Goal: Task Accomplishment & Management: Use online tool/utility

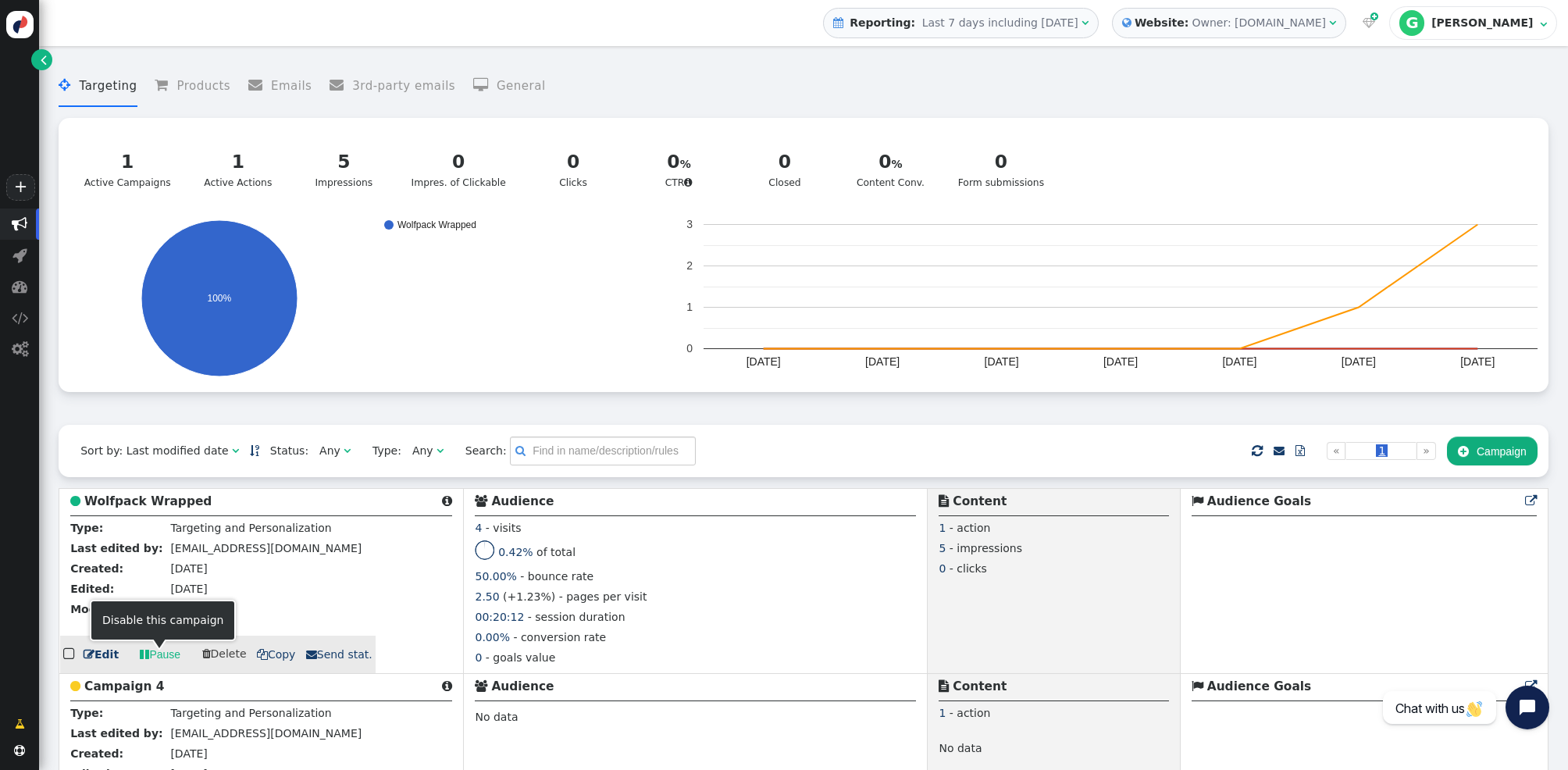
click at [99, 662] on link " Edit" at bounding box center [101, 654] width 35 height 16
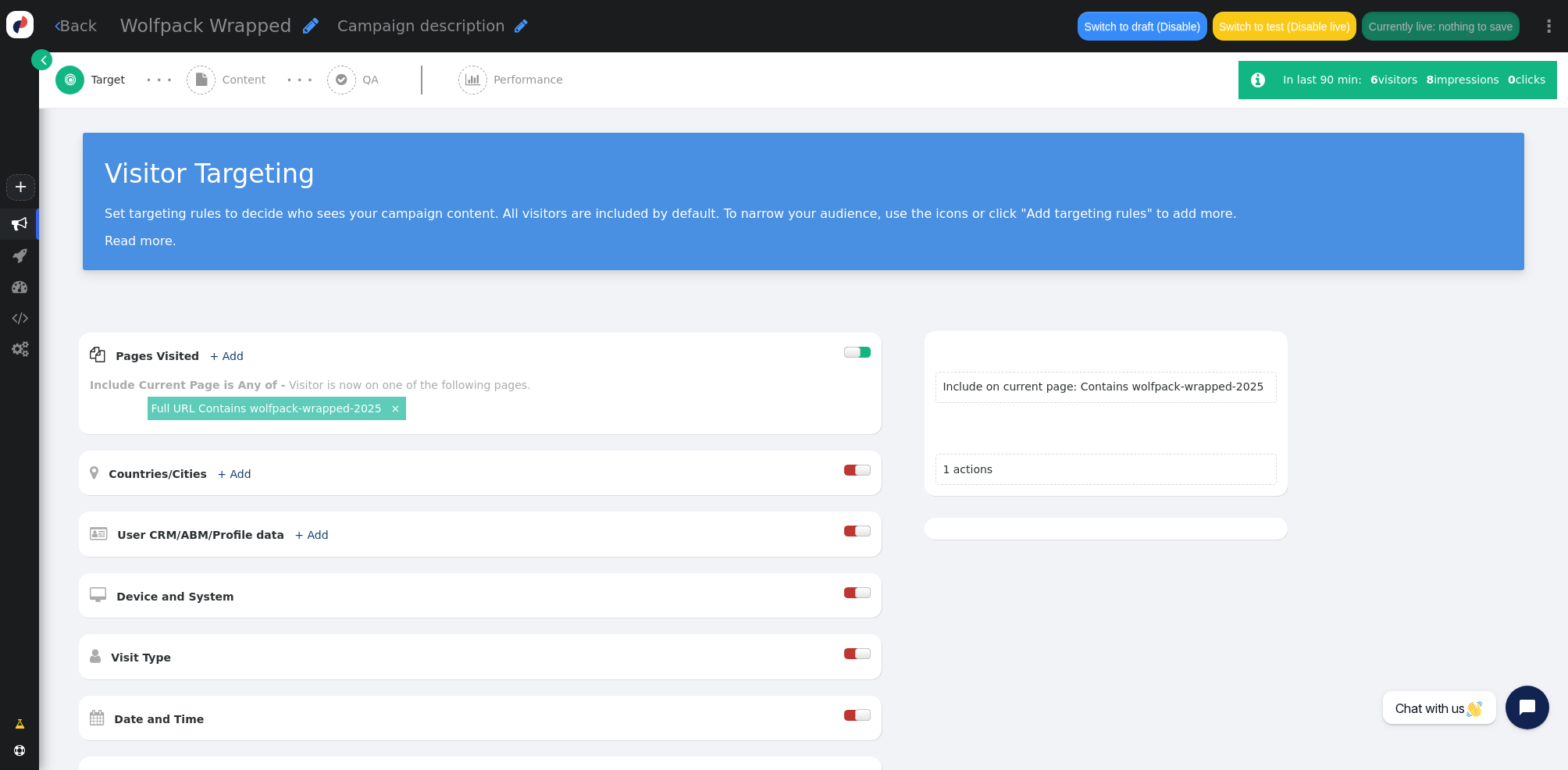
scroll to position [308, 0]
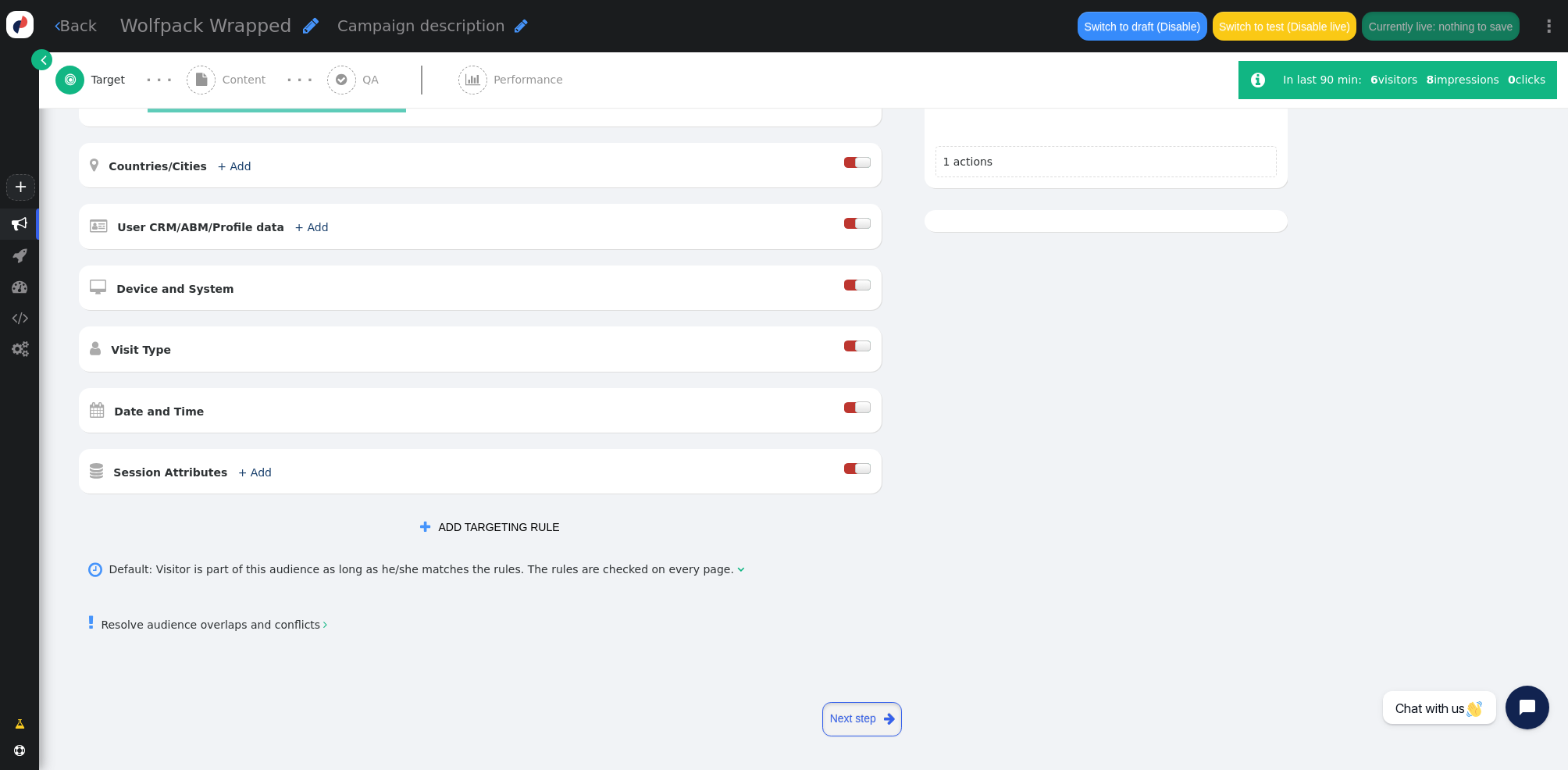
click at [849, 722] on link "Next step " at bounding box center [862, 719] width 80 height 34
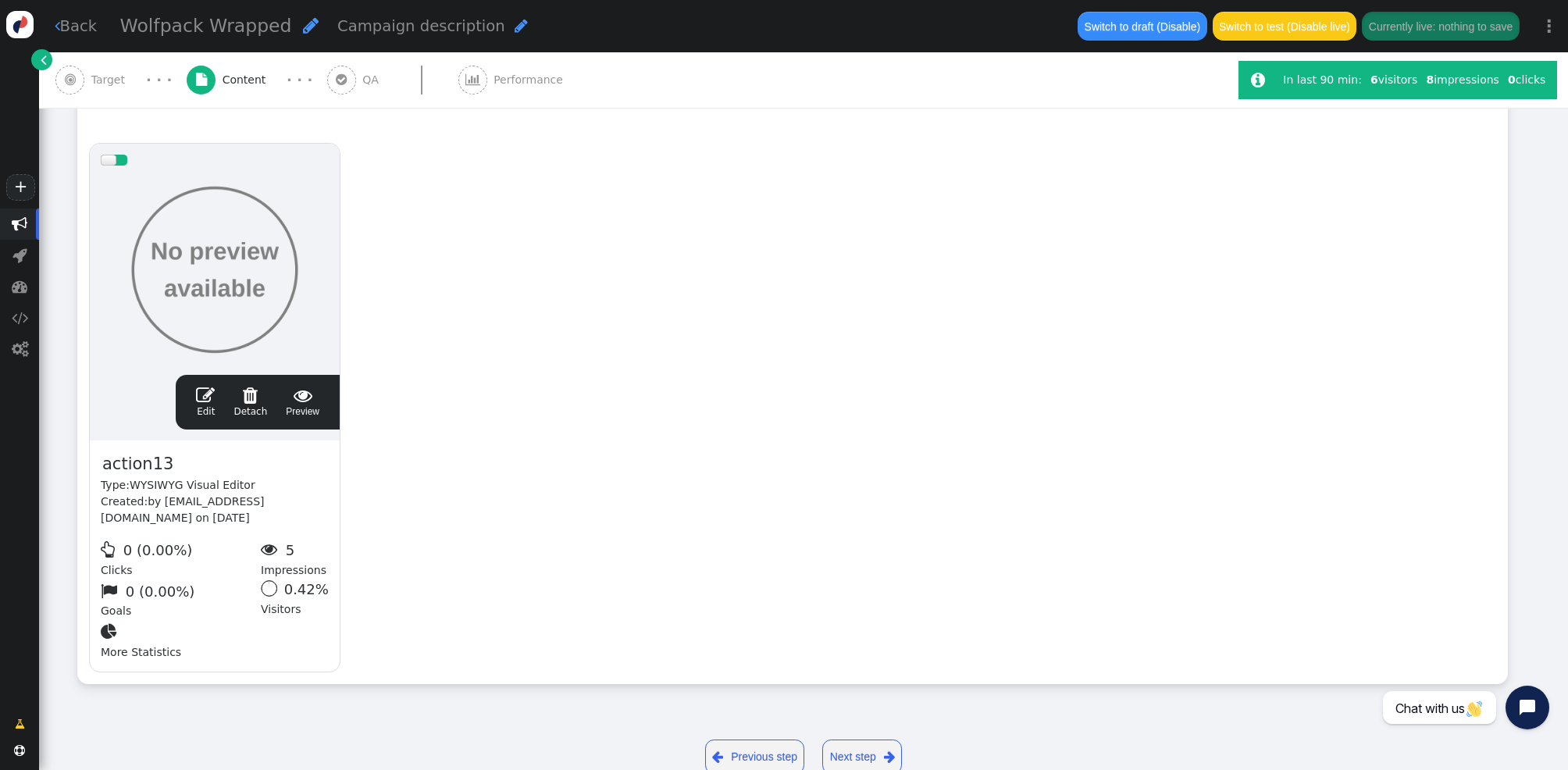
click at [200, 403] on span "" at bounding box center [205, 395] width 19 height 19
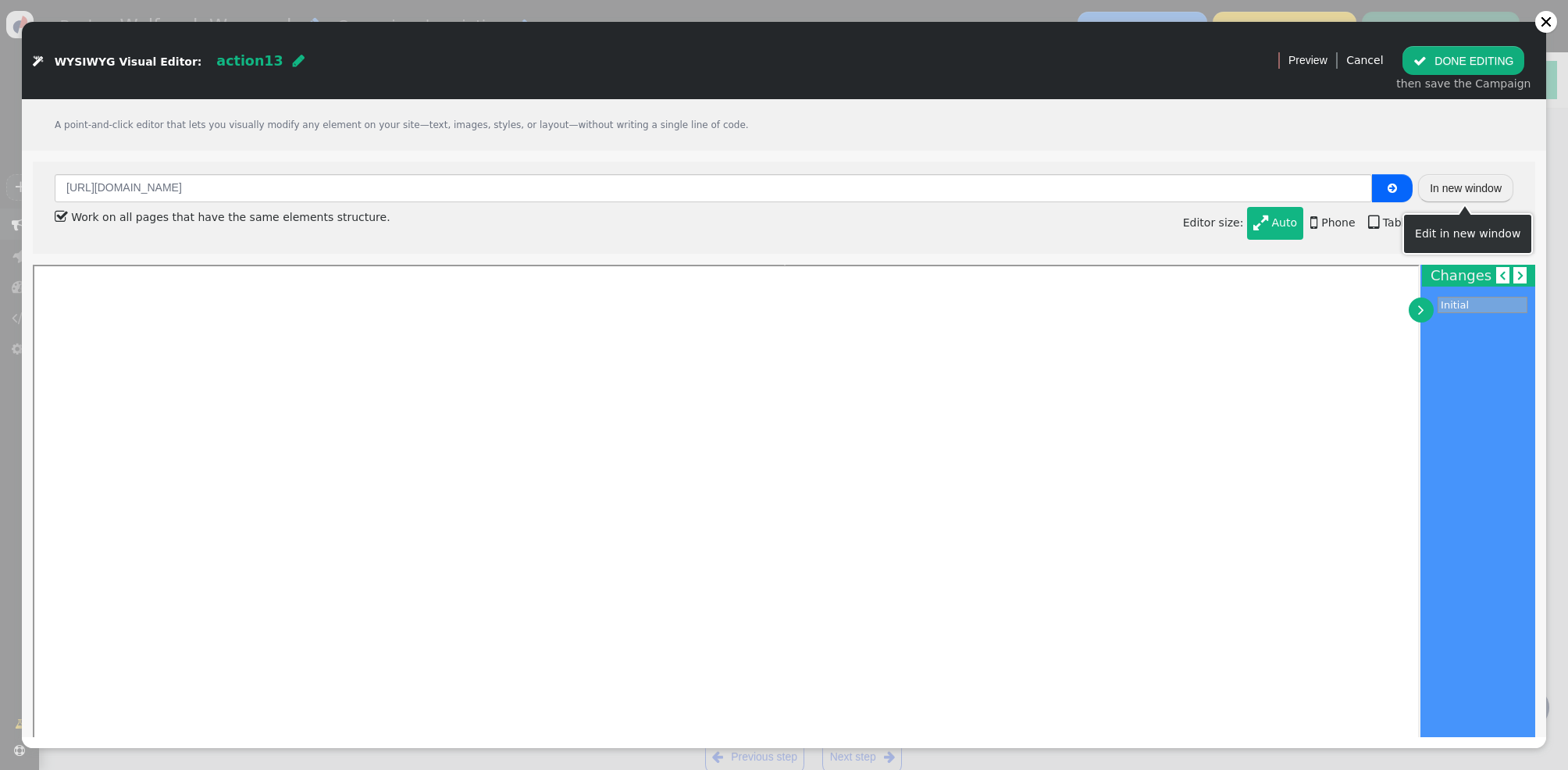
click at [1479, 190] on button "In new window" at bounding box center [1466, 188] width 95 height 28
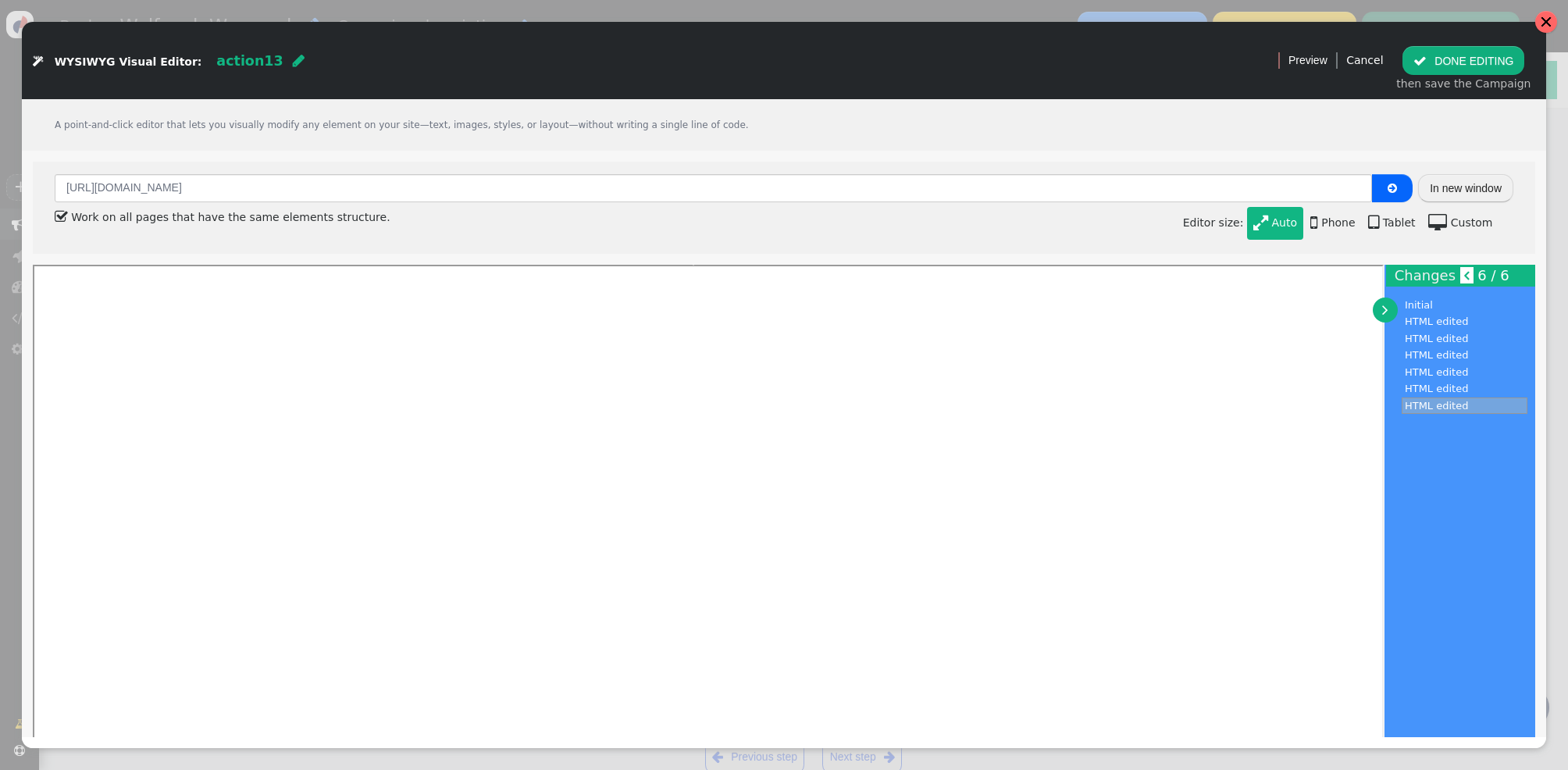
click at [1547, 19] on div at bounding box center [1546, 21] width 12 height 12
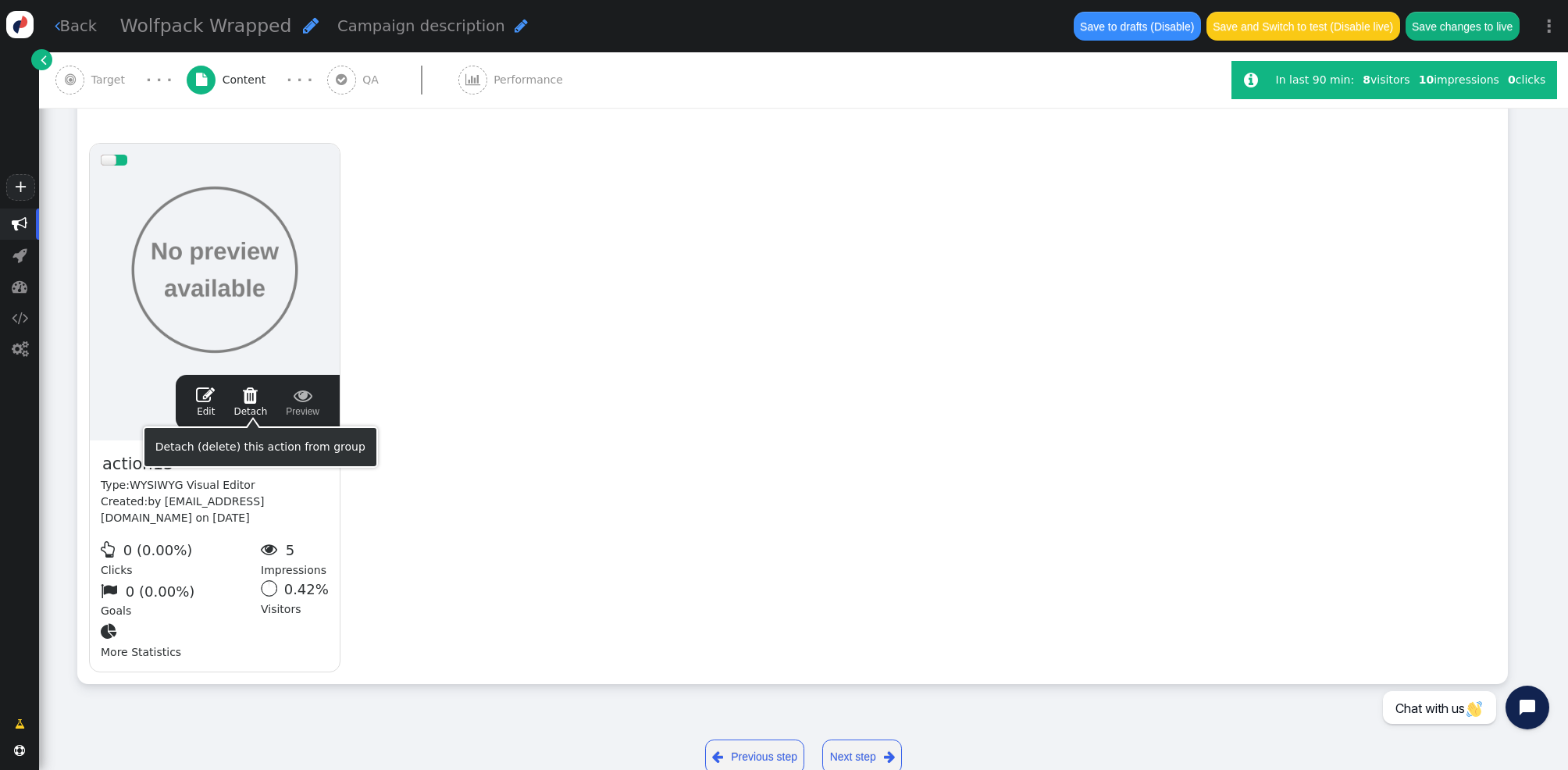
click at [255, 398] on span "" at bounding box center [250, 395] width 34 height 19
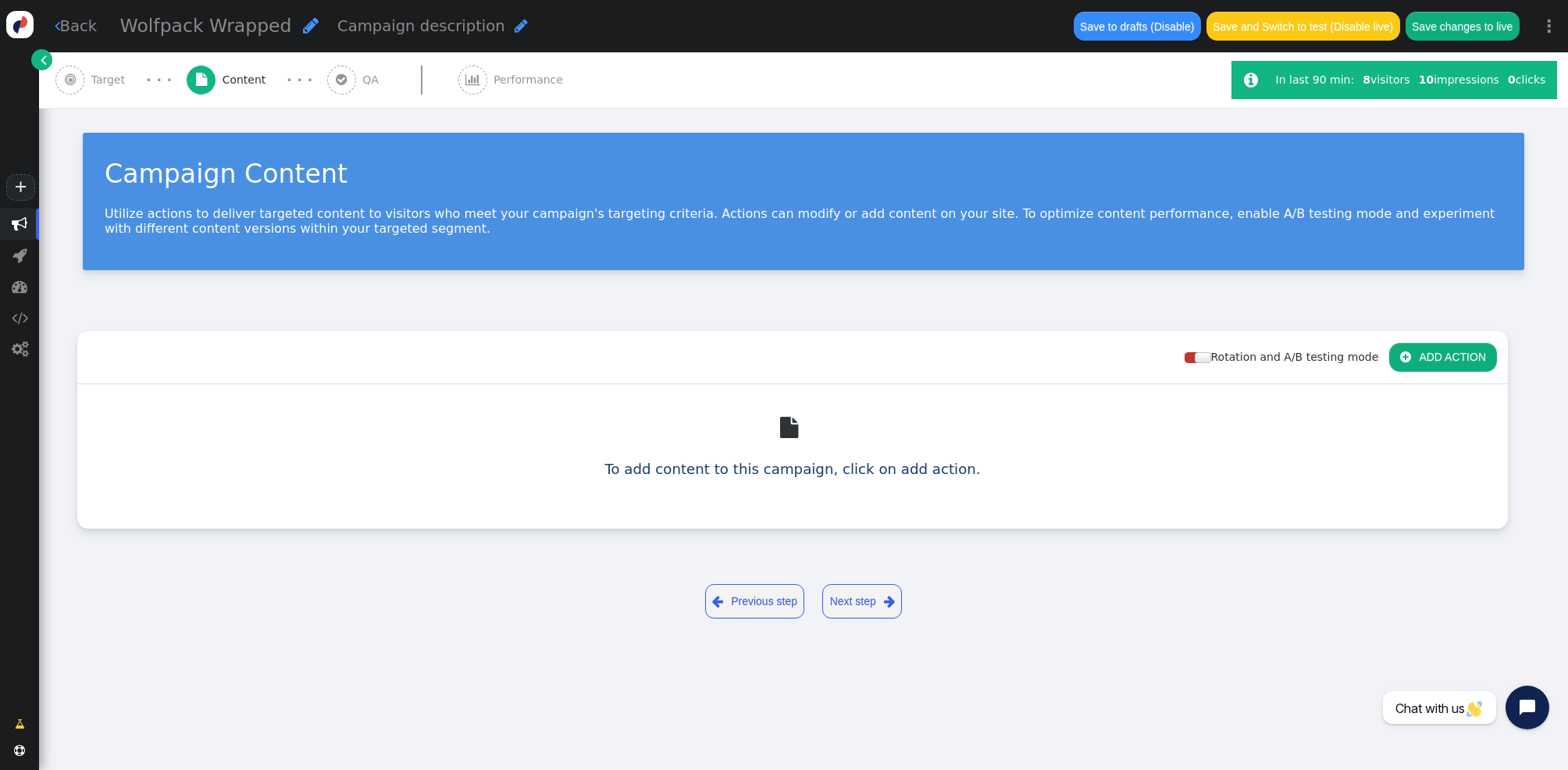
scroll to position [0, 0]
click at [1485, 355] on button " ADD ACTION" at bounding box center [1443, 356] width 108 height 28
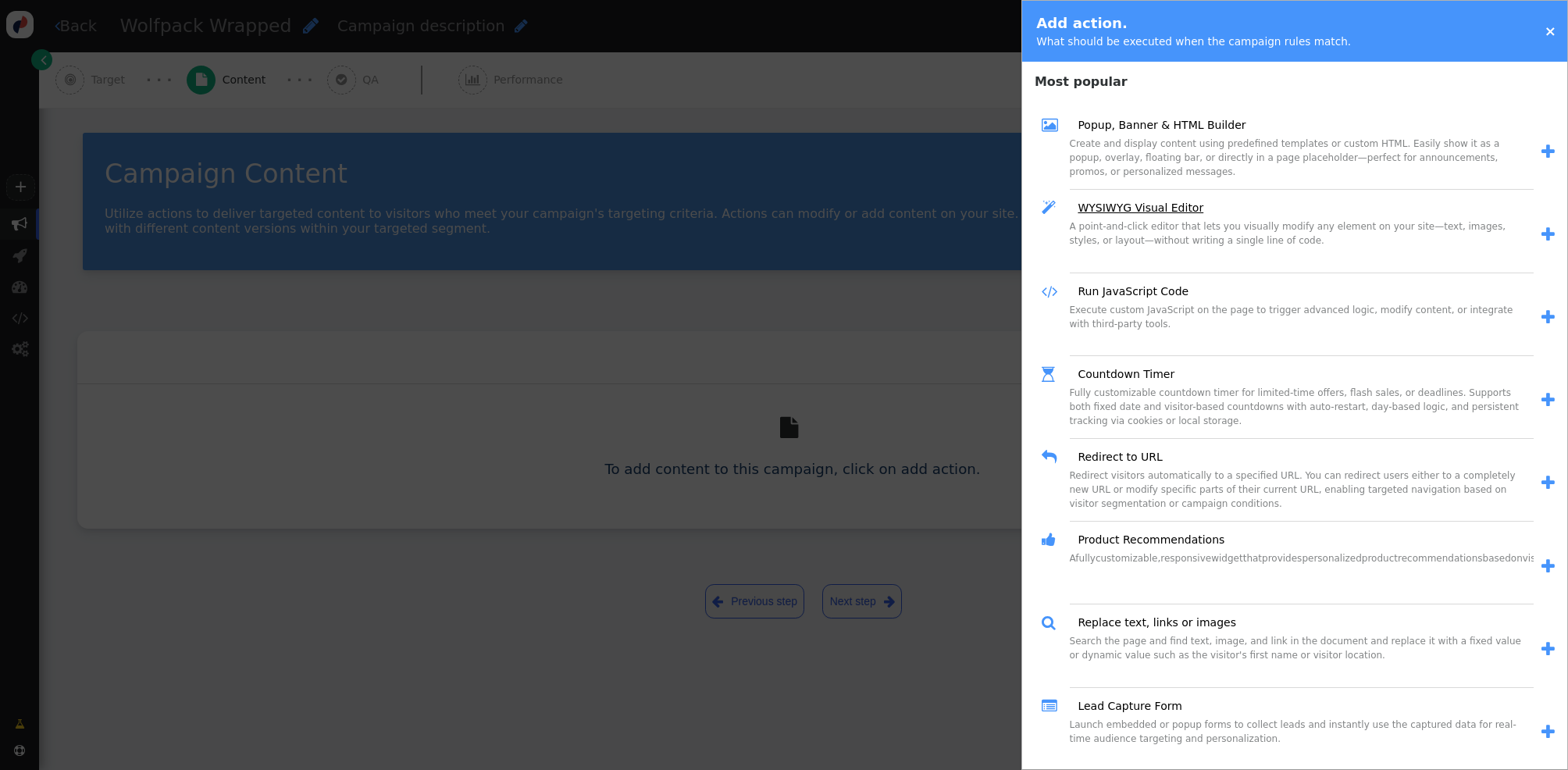
click at [1153, 204] on link "WYSIWYG Visual Editor" at bounding box center [1135, 208] width 136 height 16
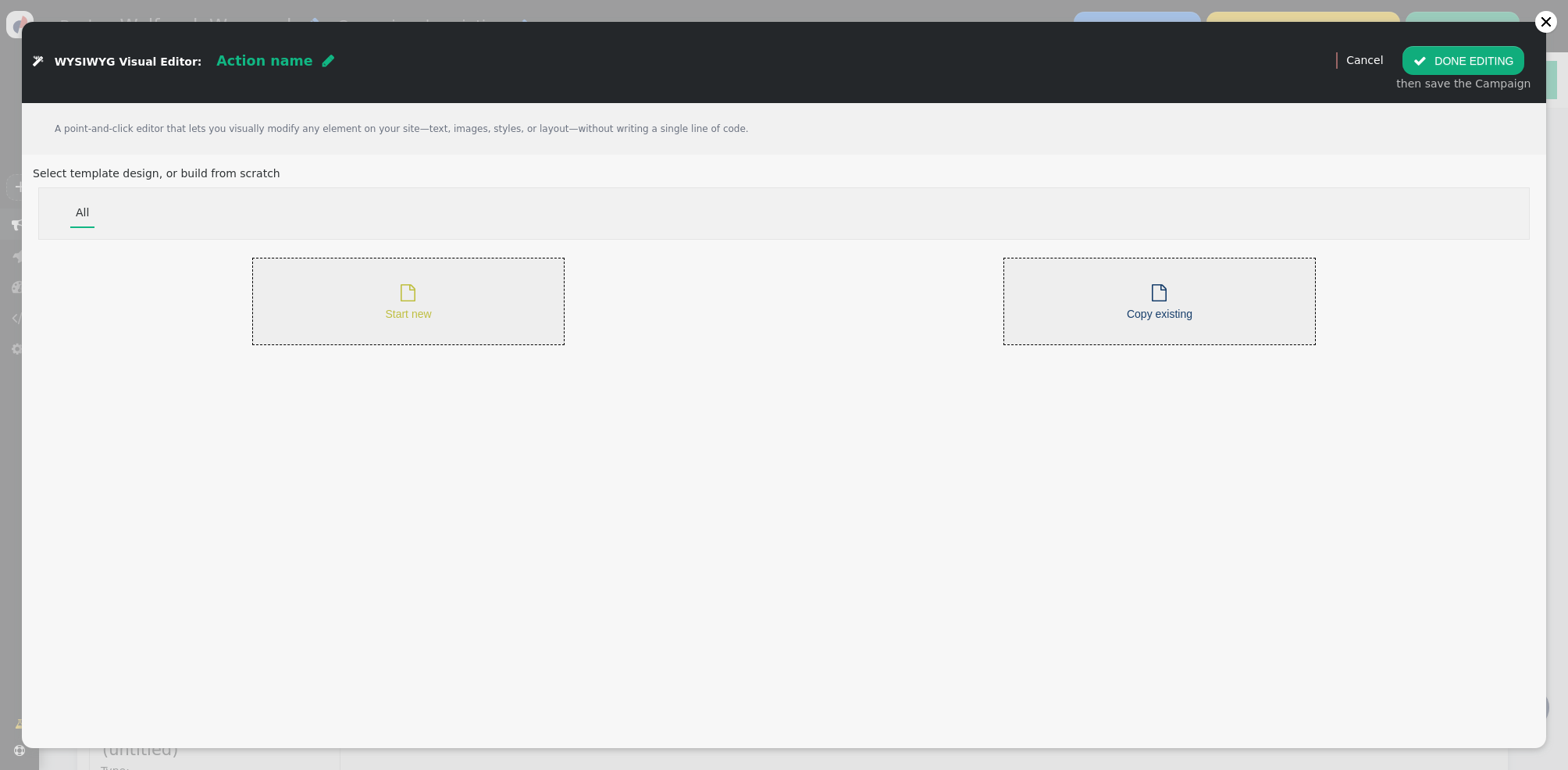
click at [402, 280] on div " Start new" at bounding box center [408, 301] width 46 height 43
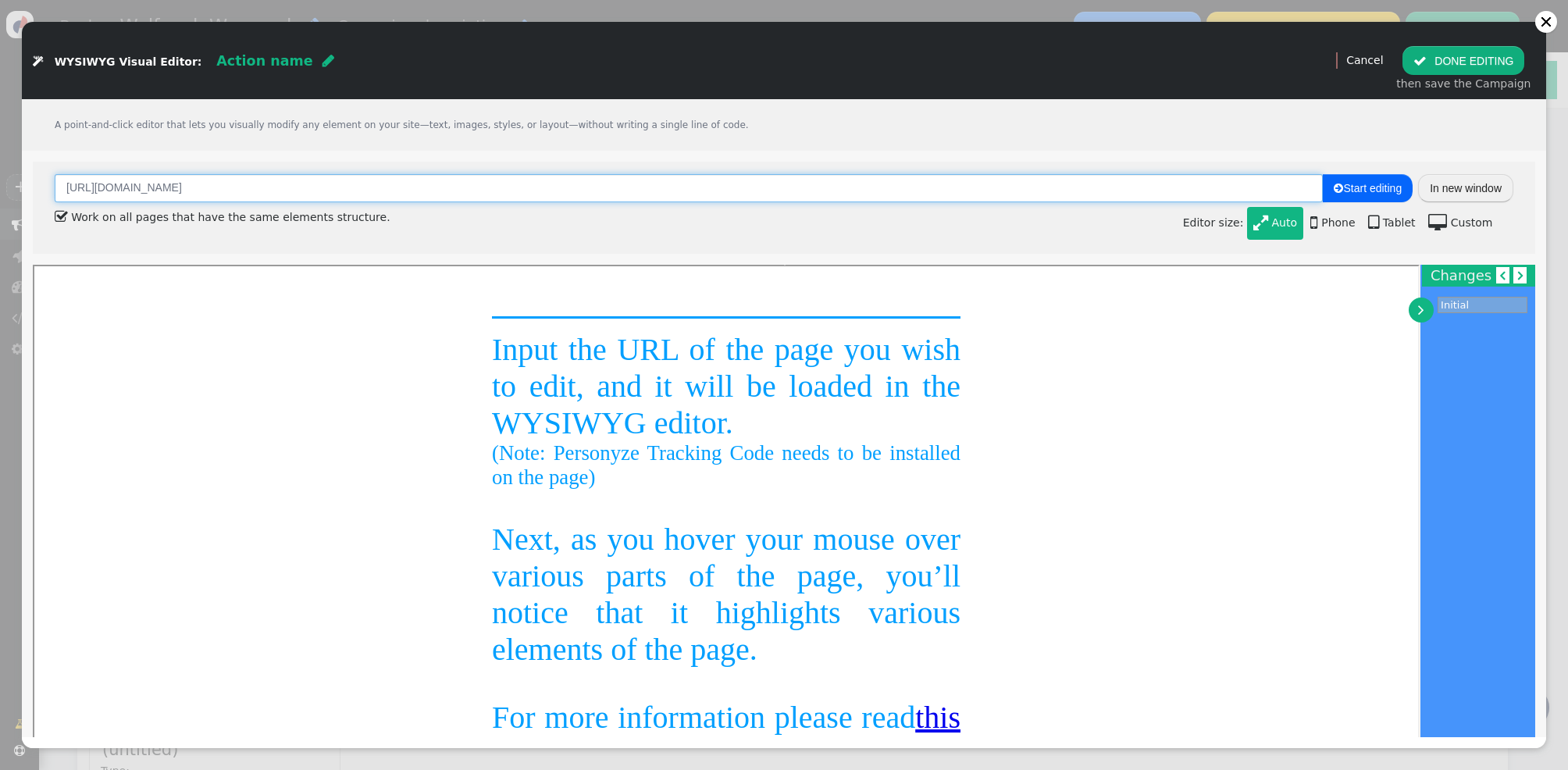
click at [1062, 186] on input "[URL][DOMAIN_NAME]" at bounding box center [689, 188] width 1268 height 28
click at [1063, 186] on input "[URL][DOMAIN_NAME]" at bounding box center [689, 188] width 1268 height 28
paste input "/wolfpack-wrapped-2025/"
type input "[URL][DOMAIN_NAME]"
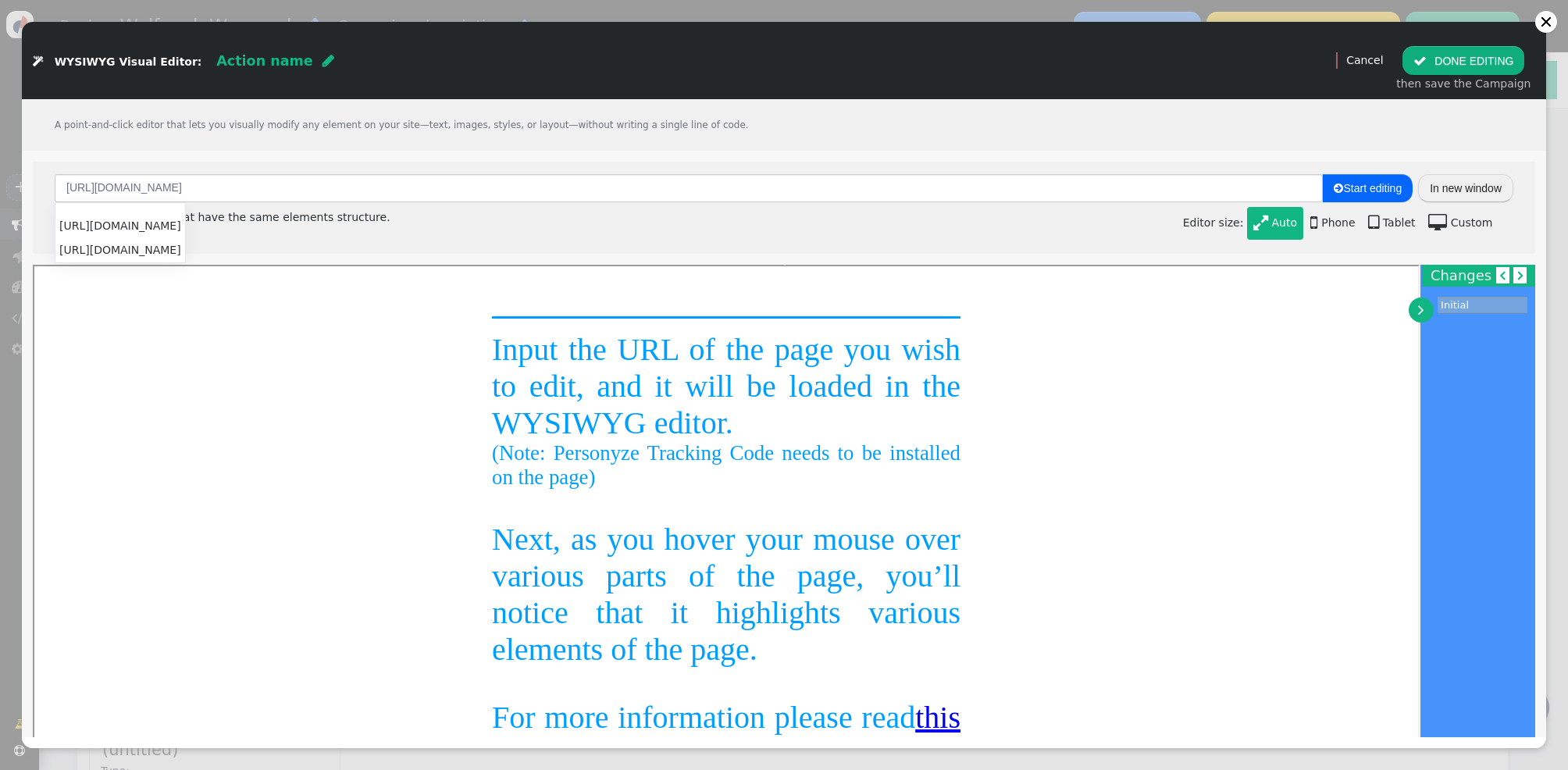
click at [1460, 188] on button "In new window" at bounding box center [1466, 188] width 95 height 28
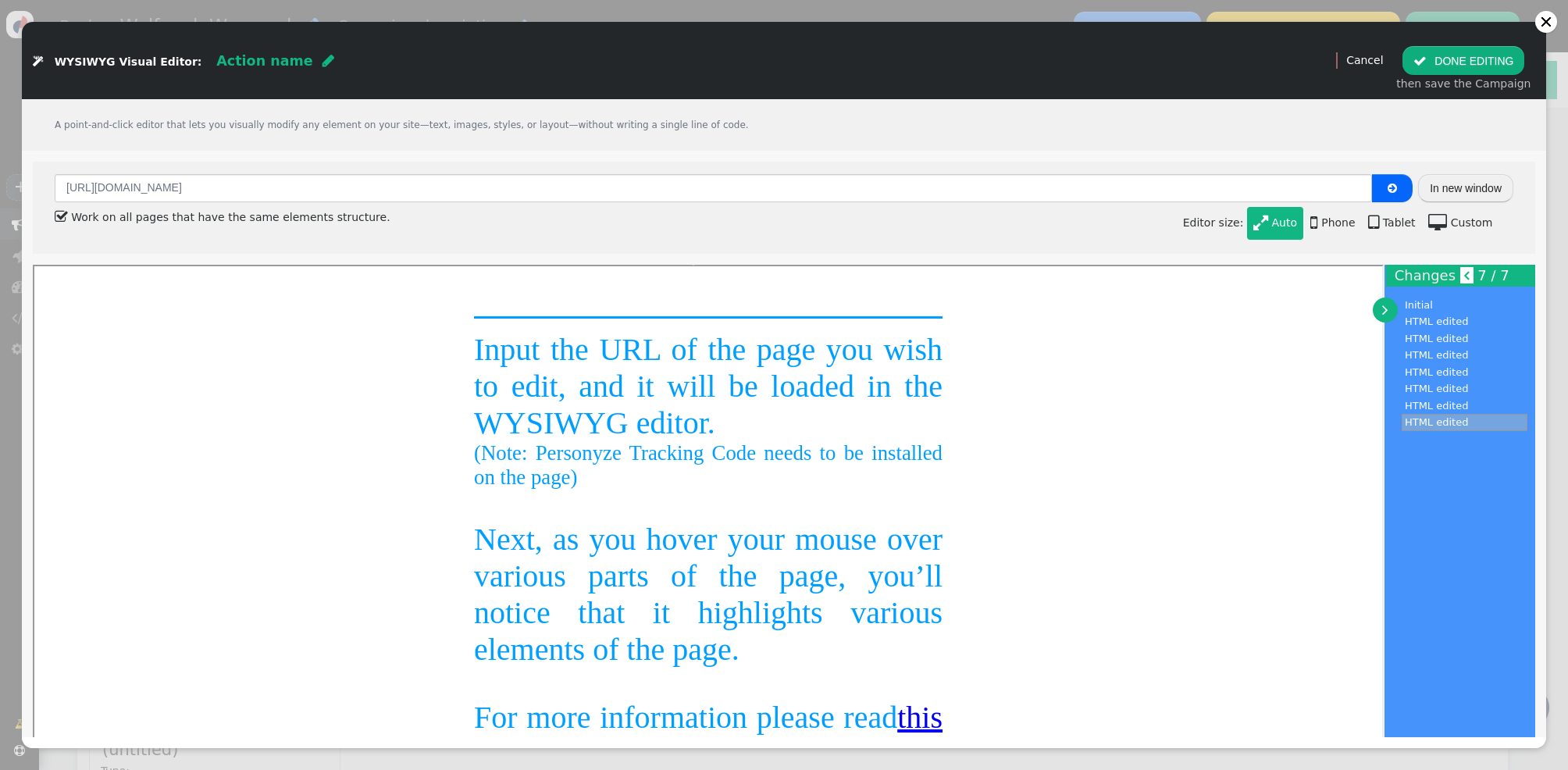
click at [1501, 61] on button " DONE EDITING" at bounding box center [1464, 60] width 122 height 28
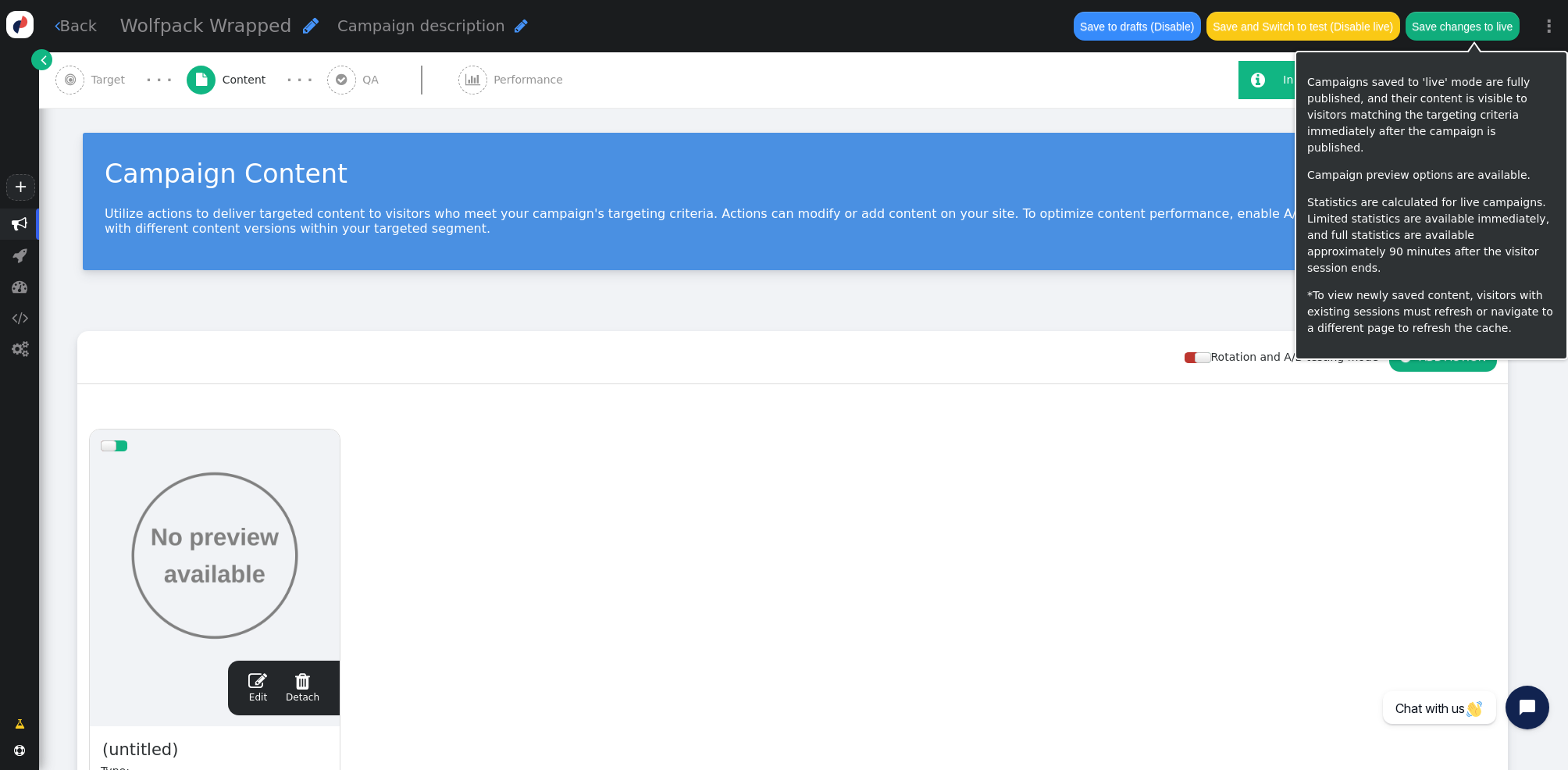
scroll to position [266, 0]
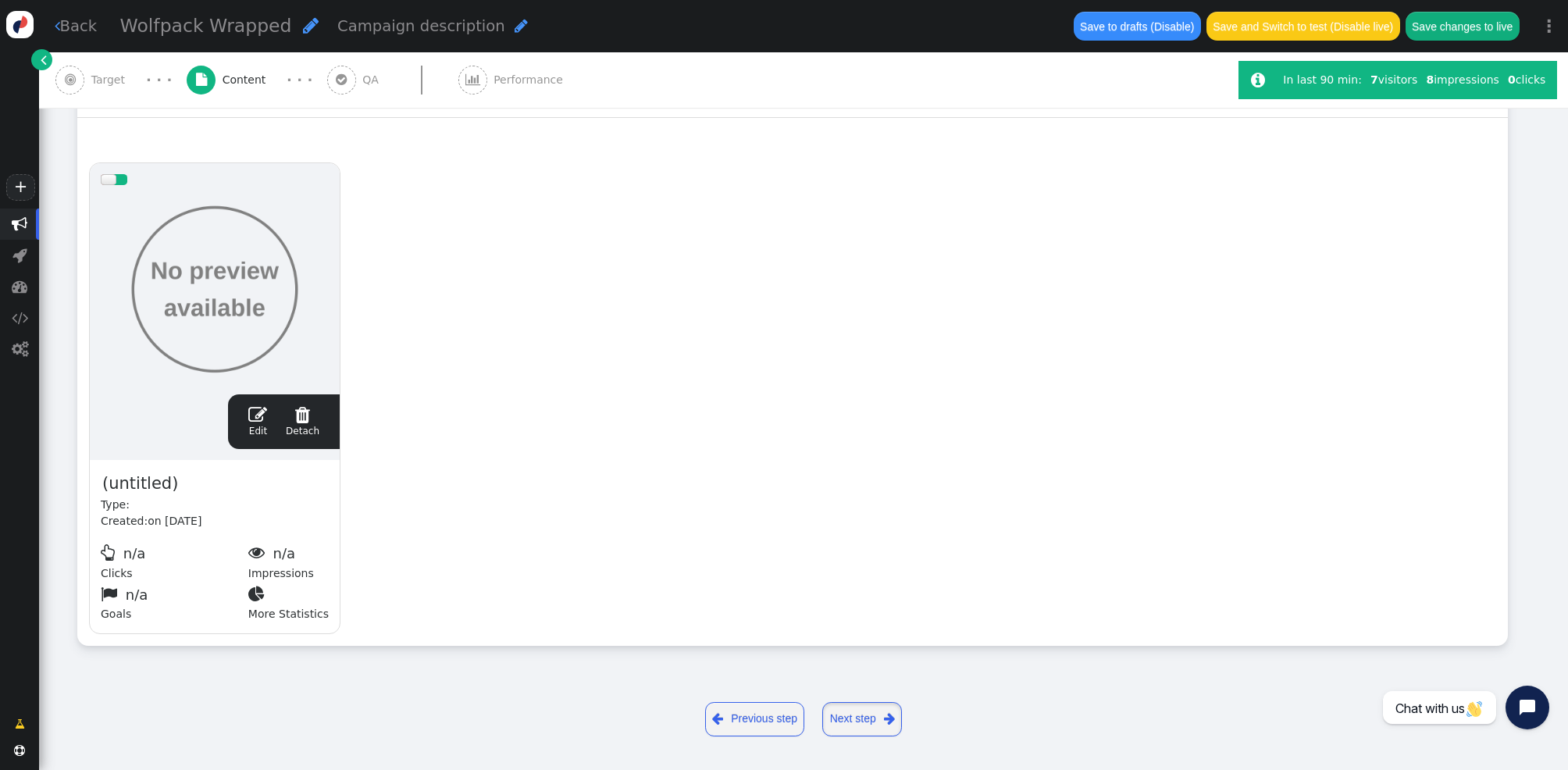
click at [884, 718] on span "" at bounding box center [889, 718] width 11 height 20
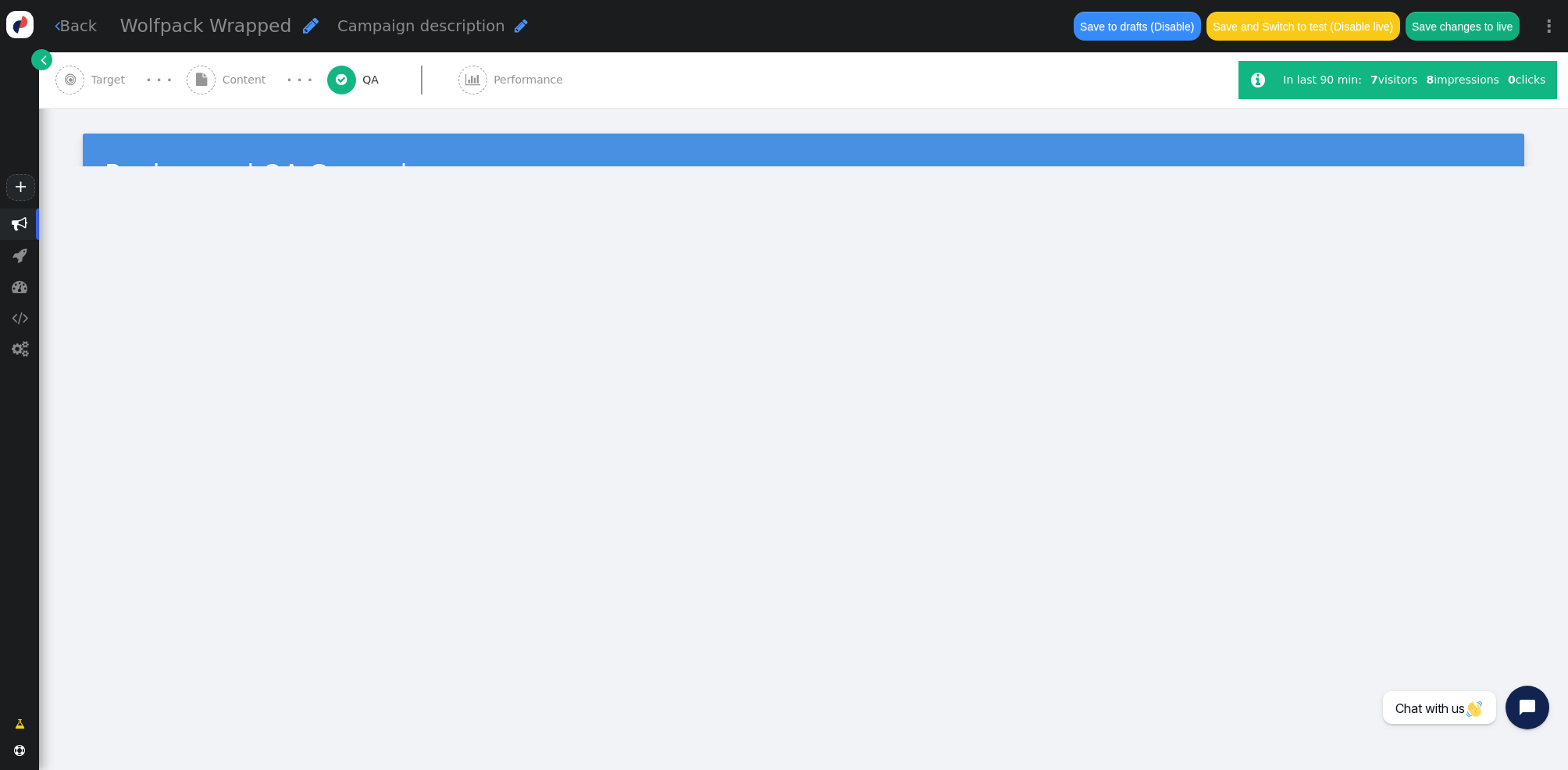
type input "[URL][DOMAIN_NAME]"
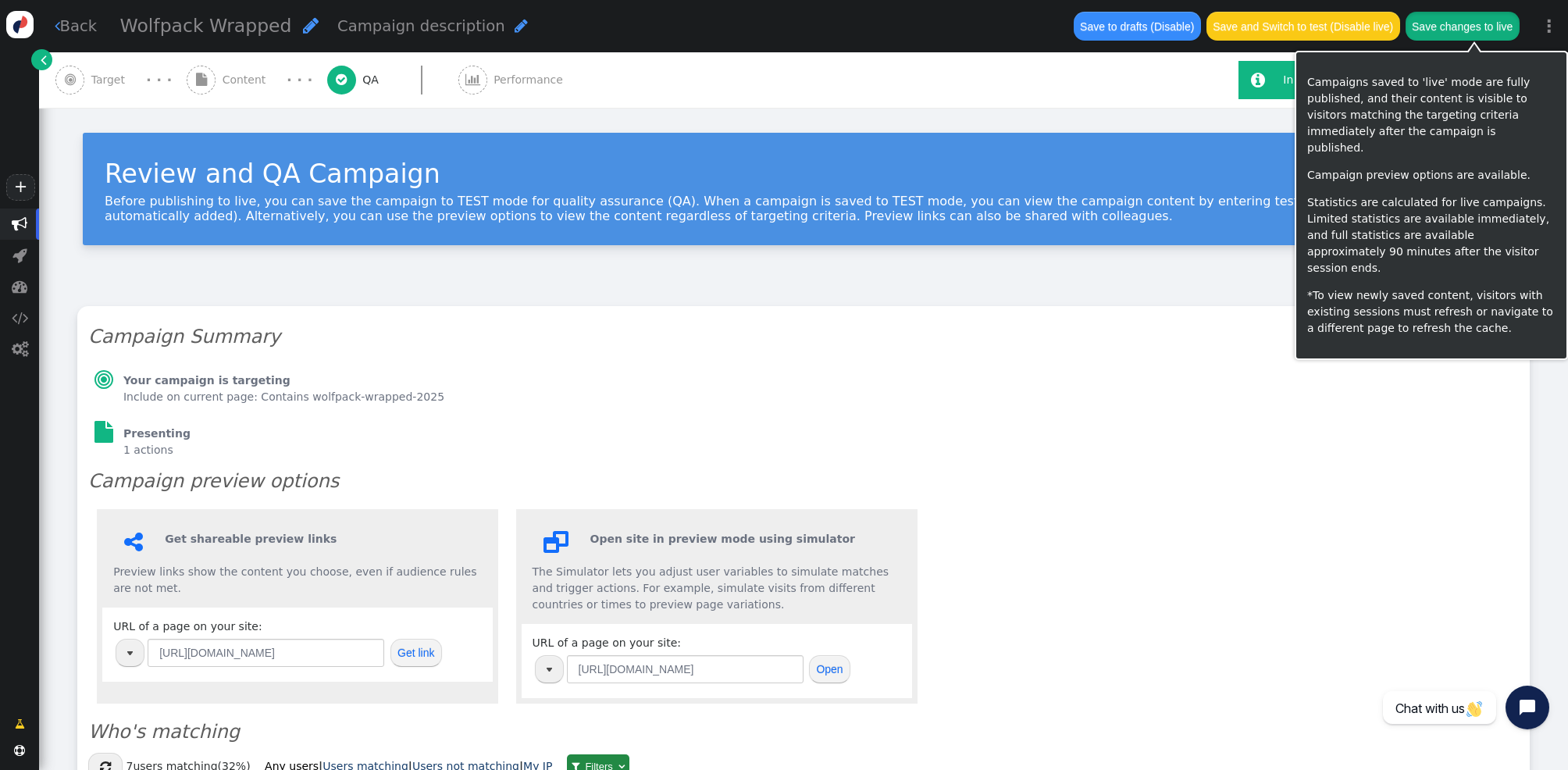
click at [1500, 32] on button "Save changes to live" at bounding box center [1463, 25] width 114 height 28
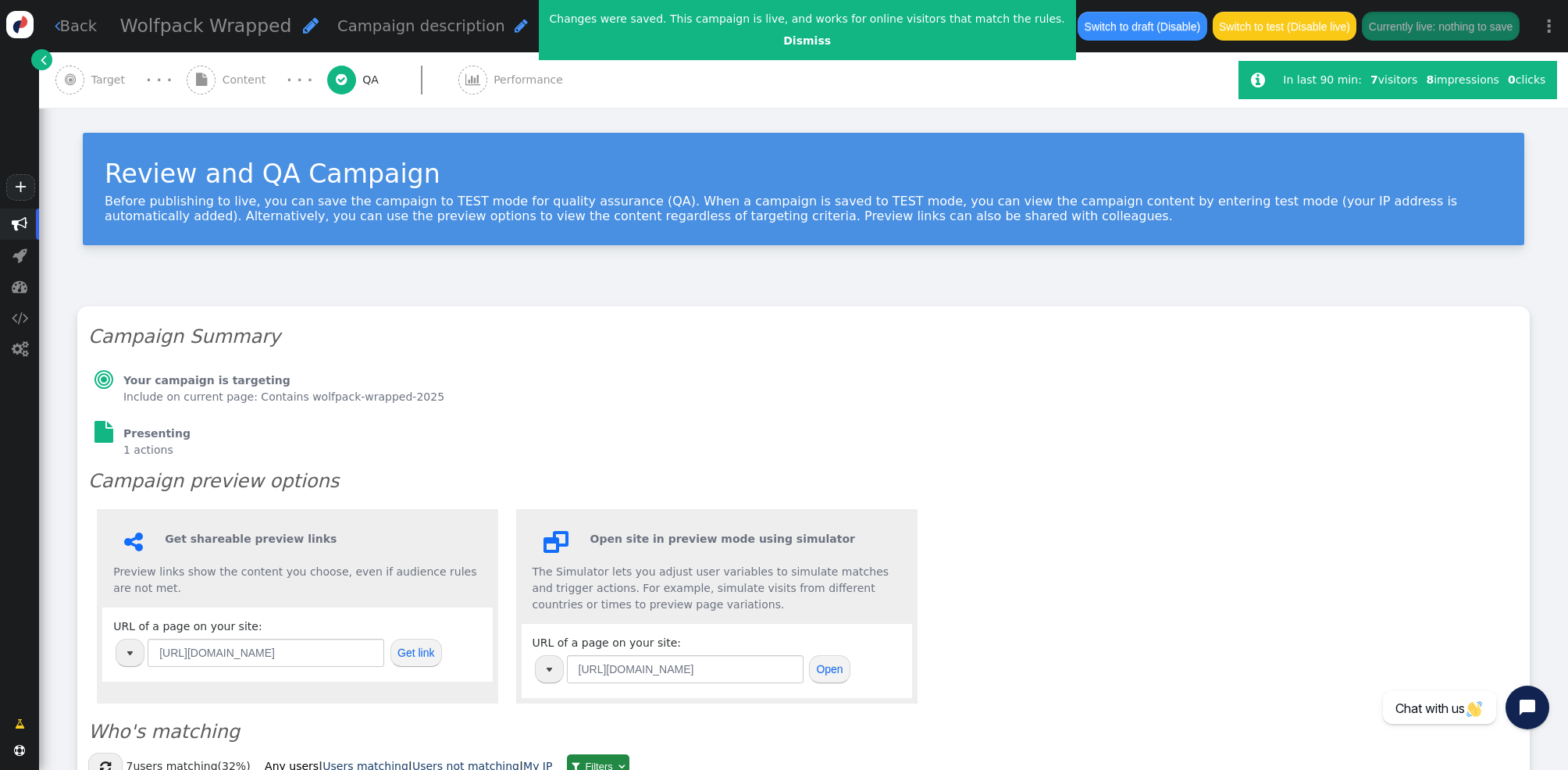
scroll to position [9, 0]
